Goal: Transaction & Acquisition: Purchase product/service

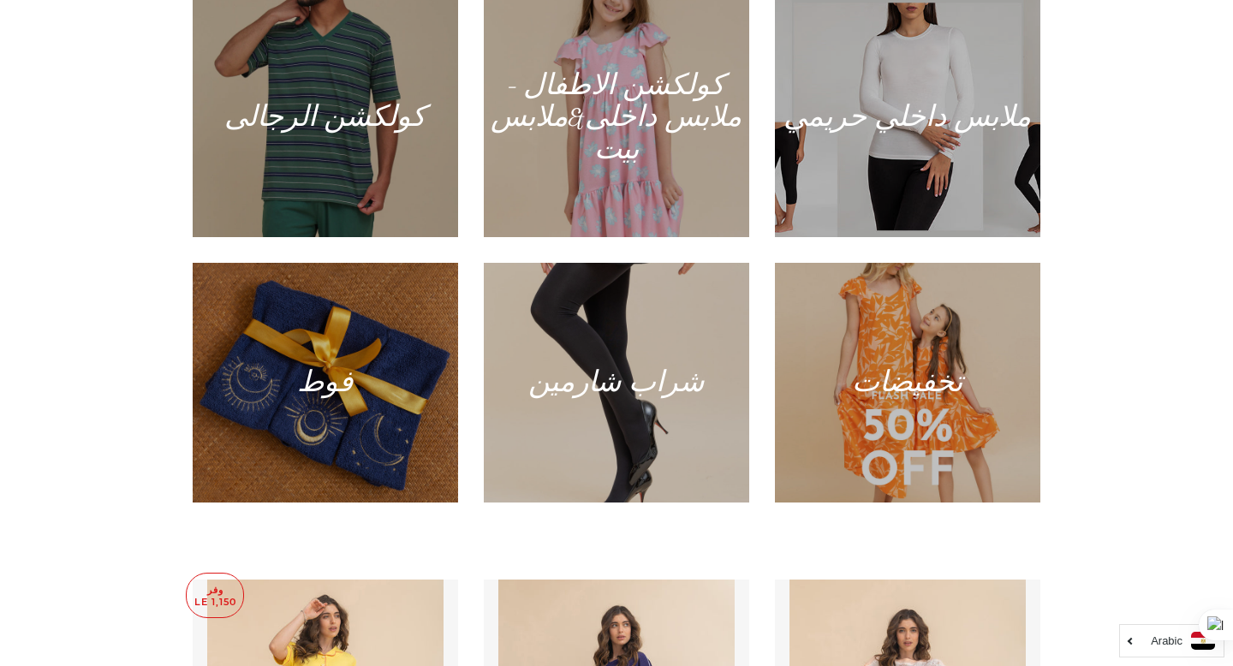
scroll to position [1156, 0]
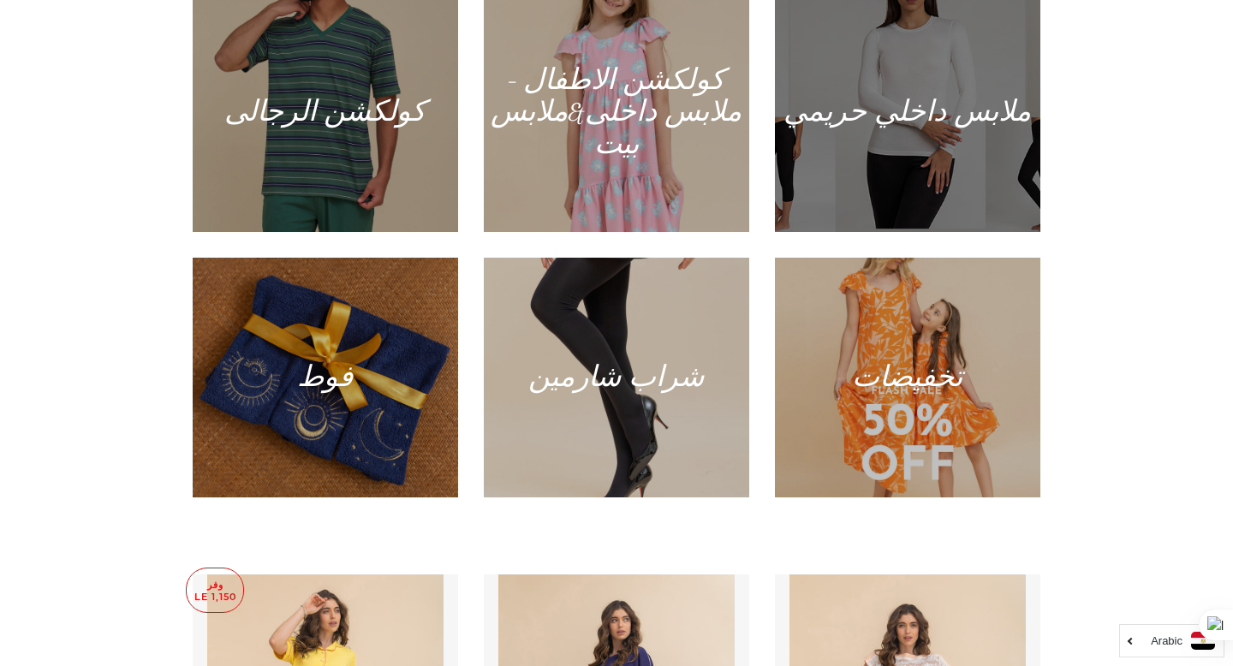
click at [777, 141] on div at bounding box center [906, 112] width 273 height 247
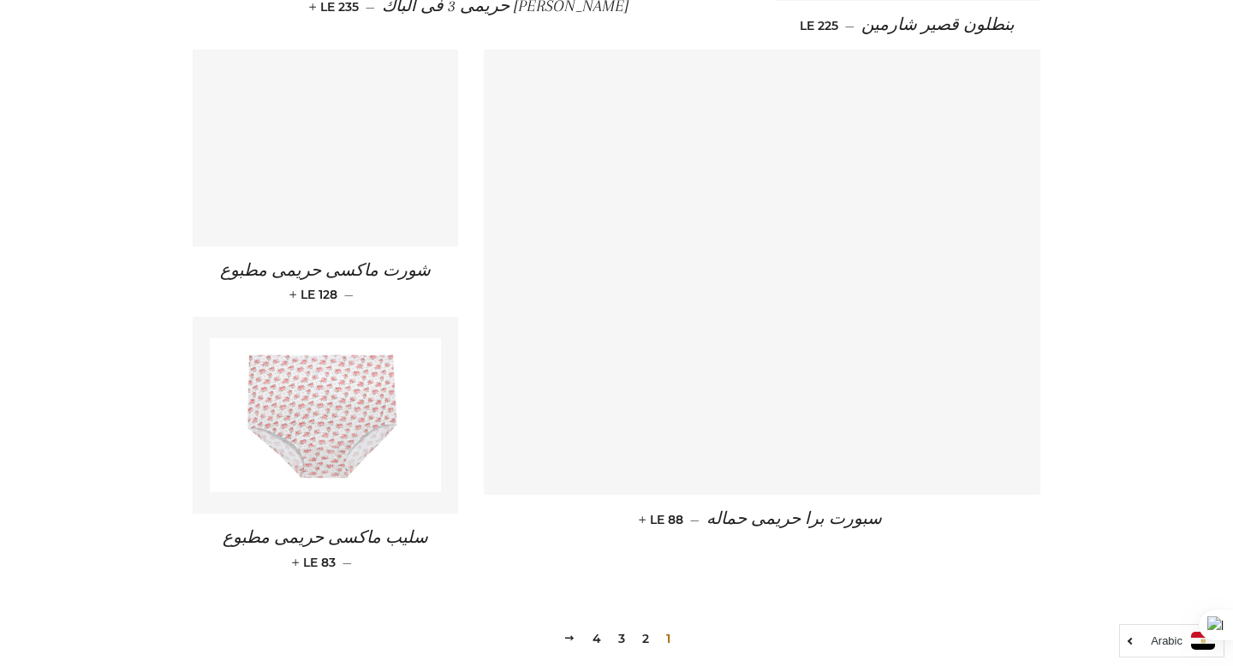
scroll to position [2260, 0]
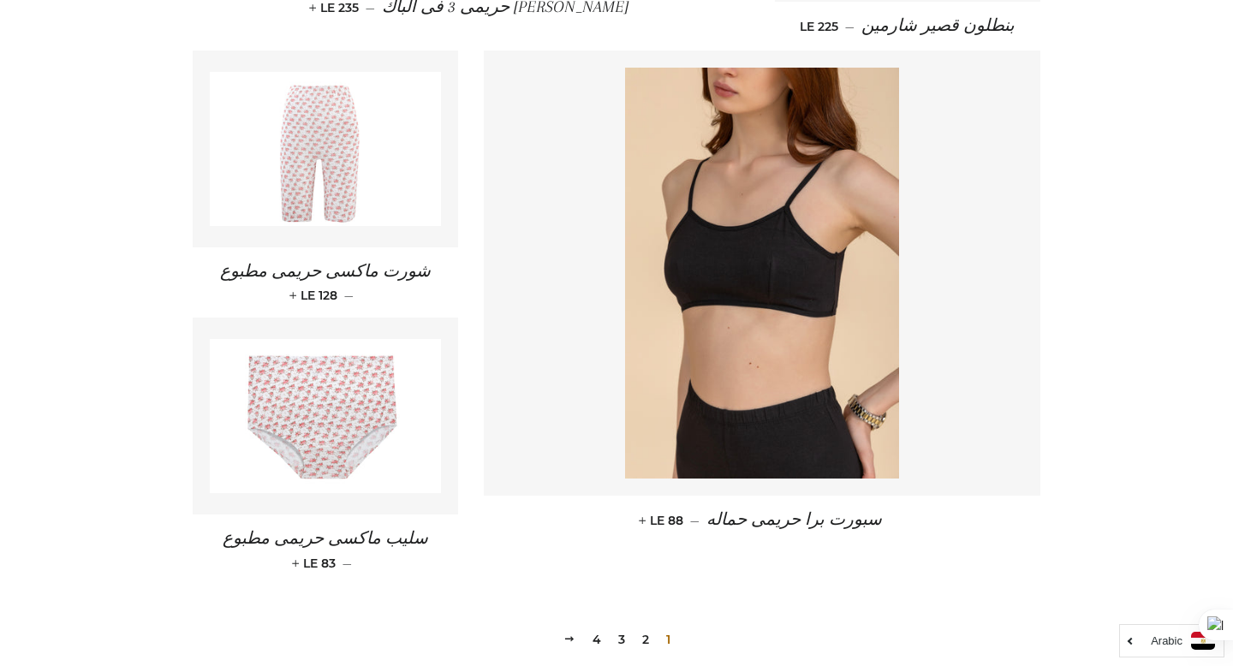
click at [315, 128] on img at bounding box center [325, 149] width 231 height 154
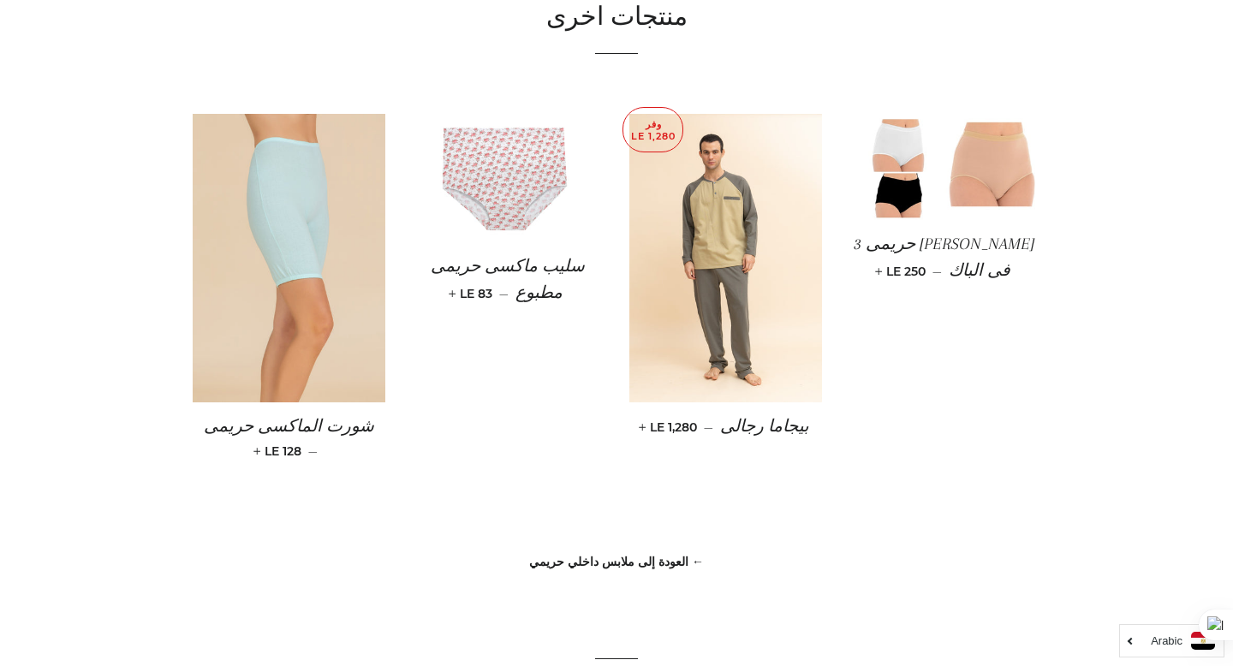
scroll to position [1308, 0]
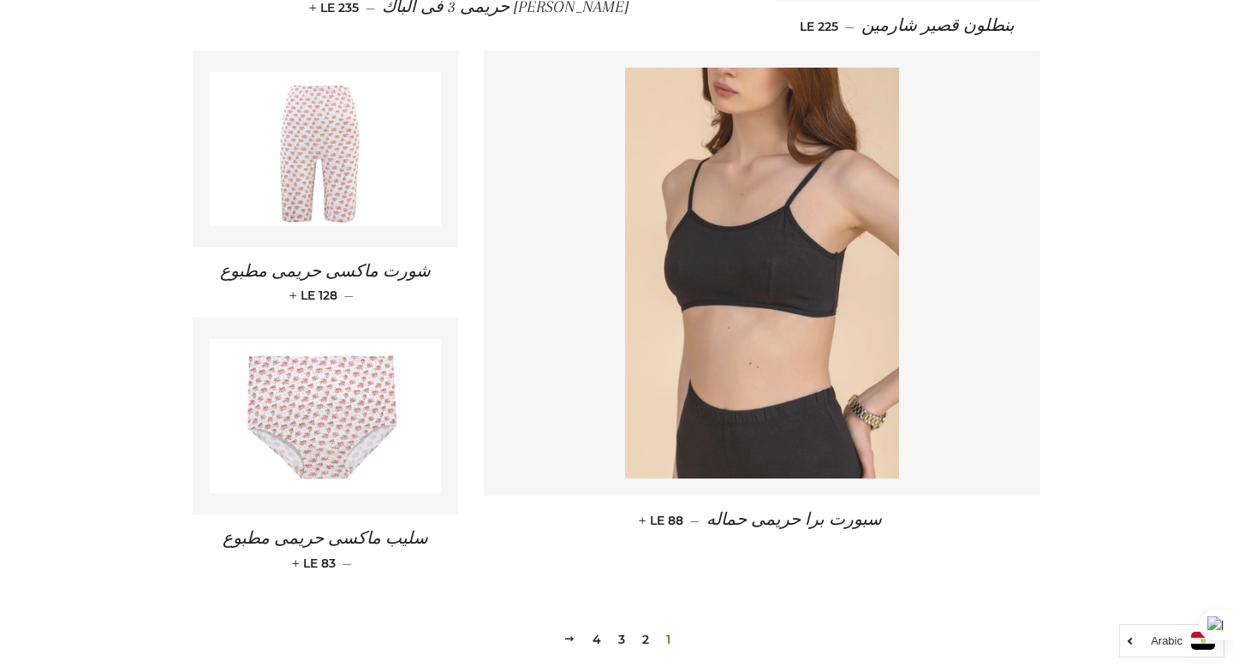
scroll to position [2259, 0]
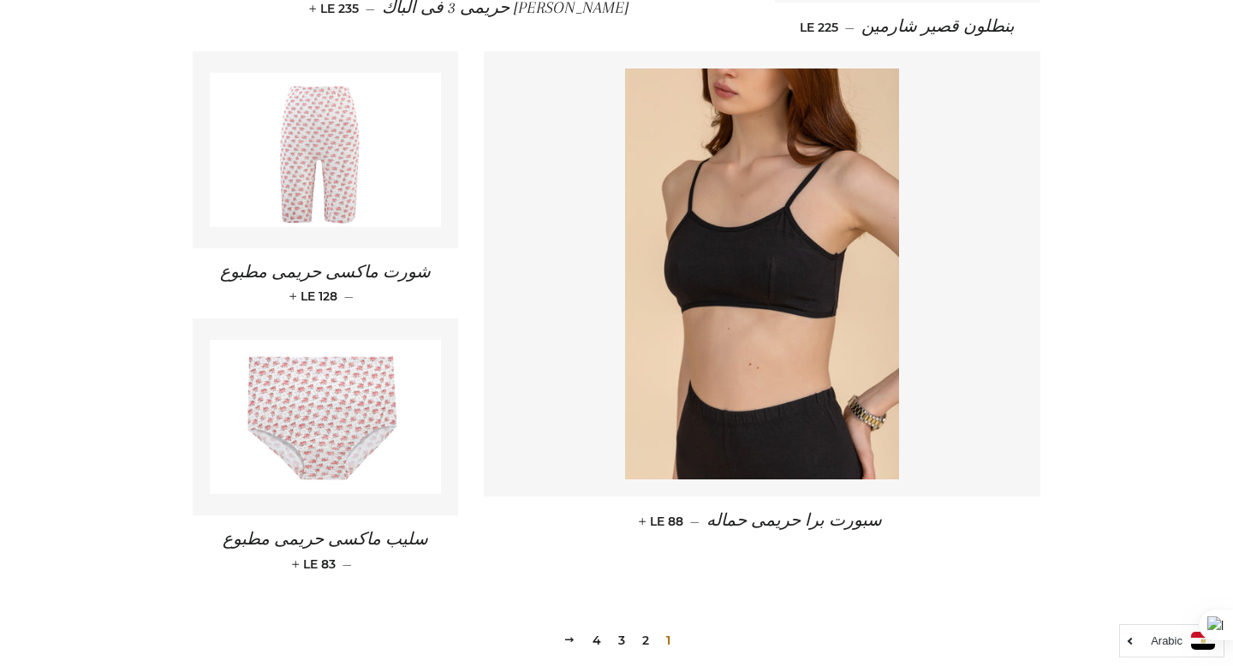
click at [647, 628] on link "2" at bounding box center [645, 641] width 21 height 26
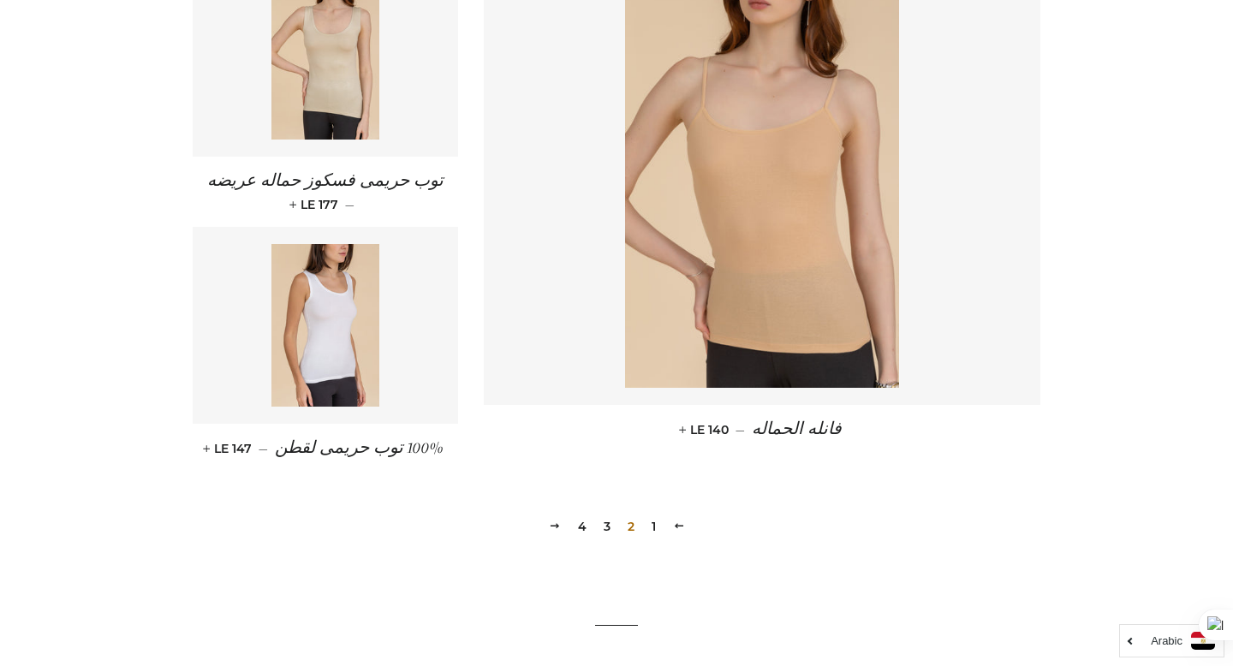
scroll to position [2379, 0]
